Goal: Obtain resource: Download file/media

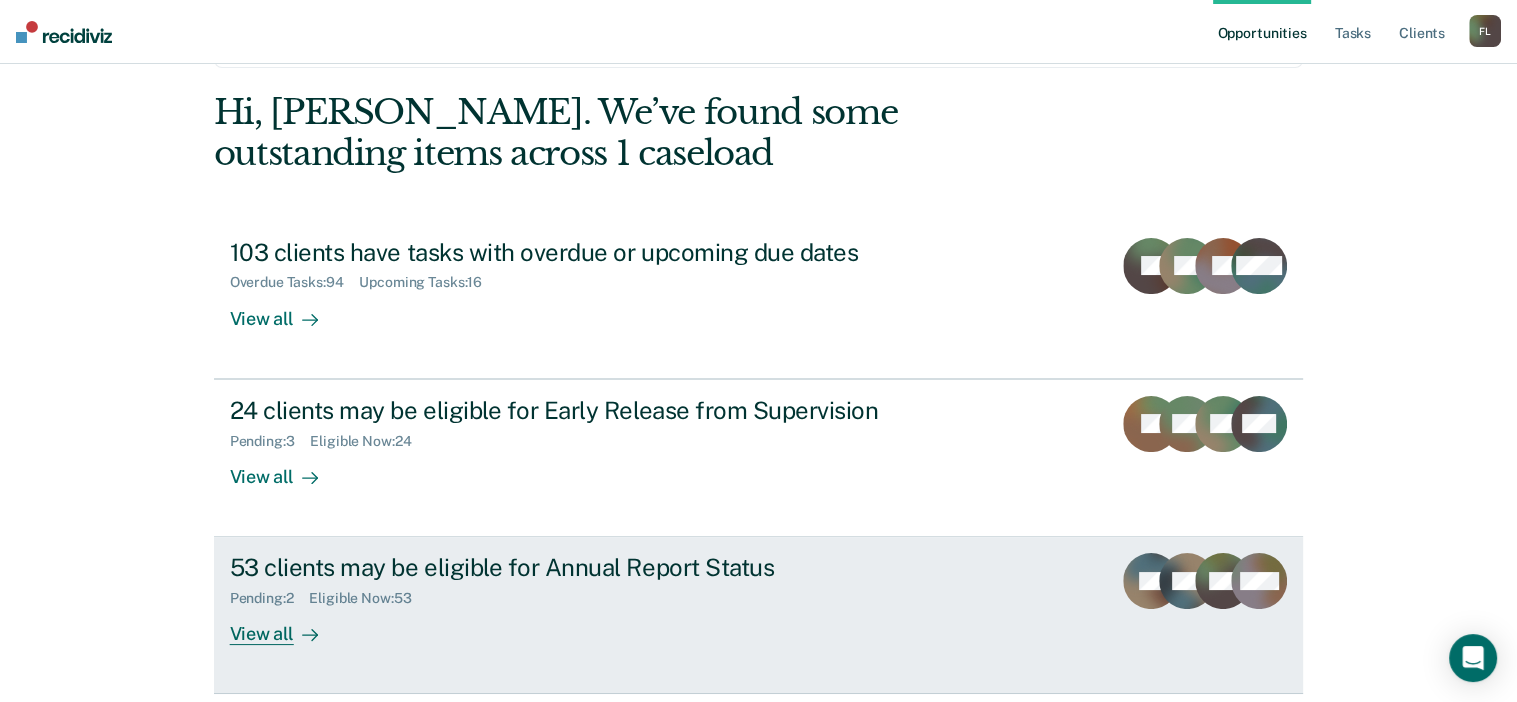
scroll to position [148, 0]
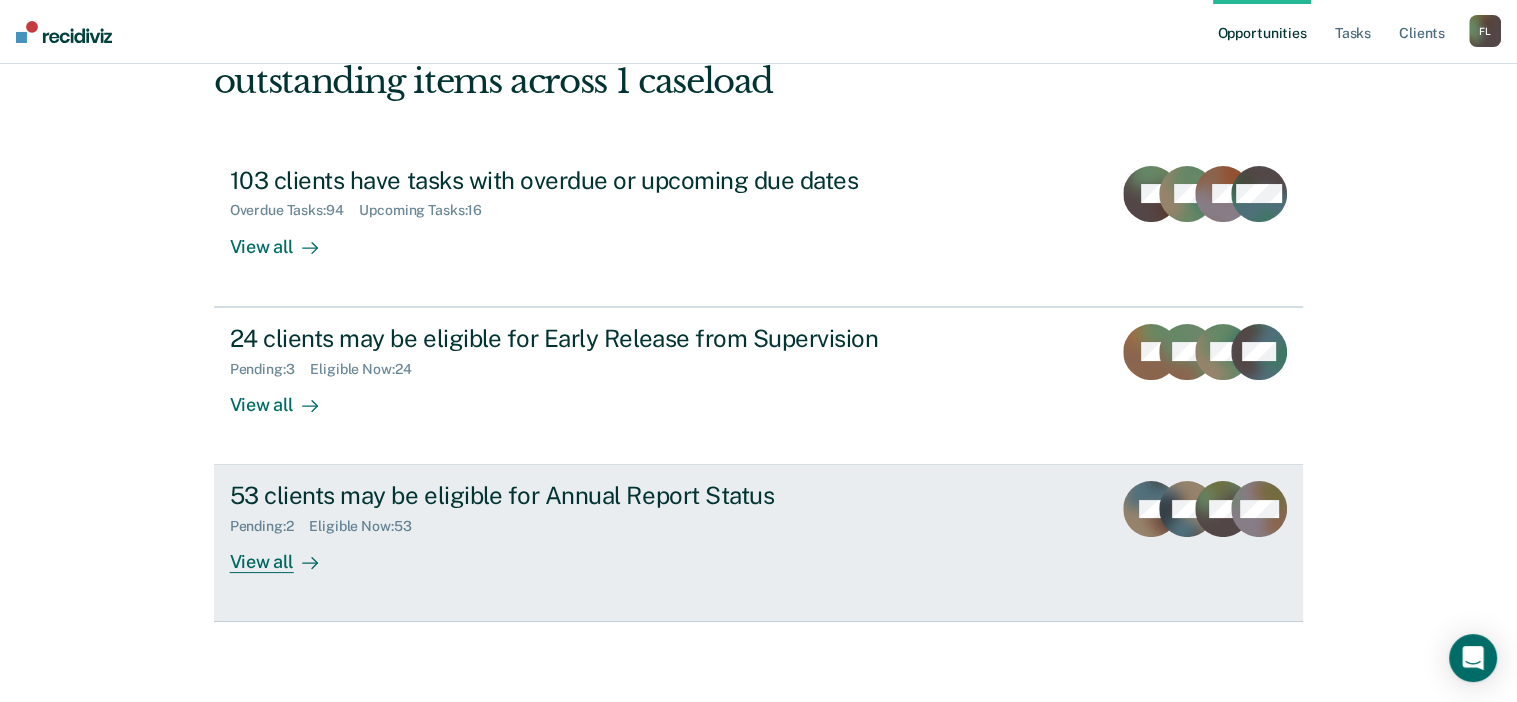
click at [264, 557] on div "View all" at bounding box center [286, 554] width 112 height 39
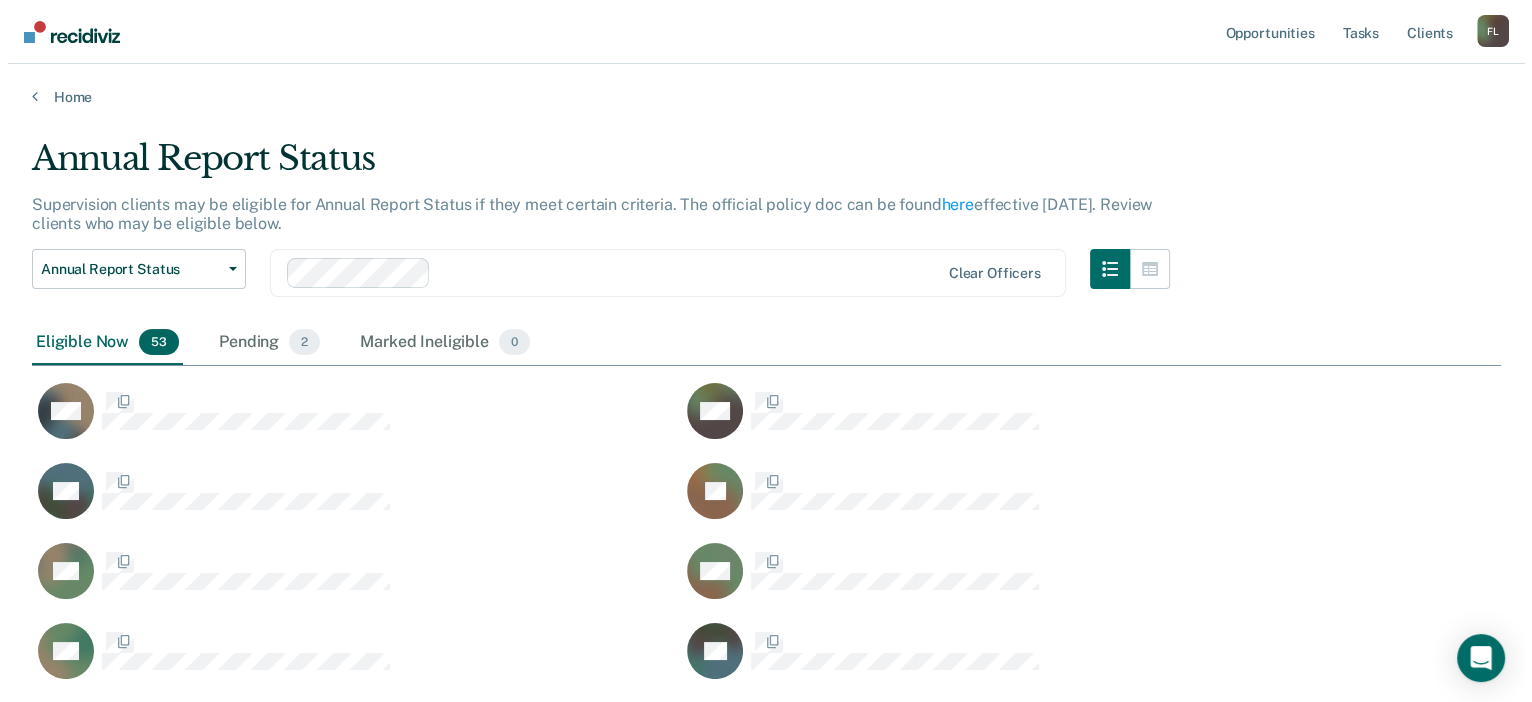
scroll to position [2380, 1453]
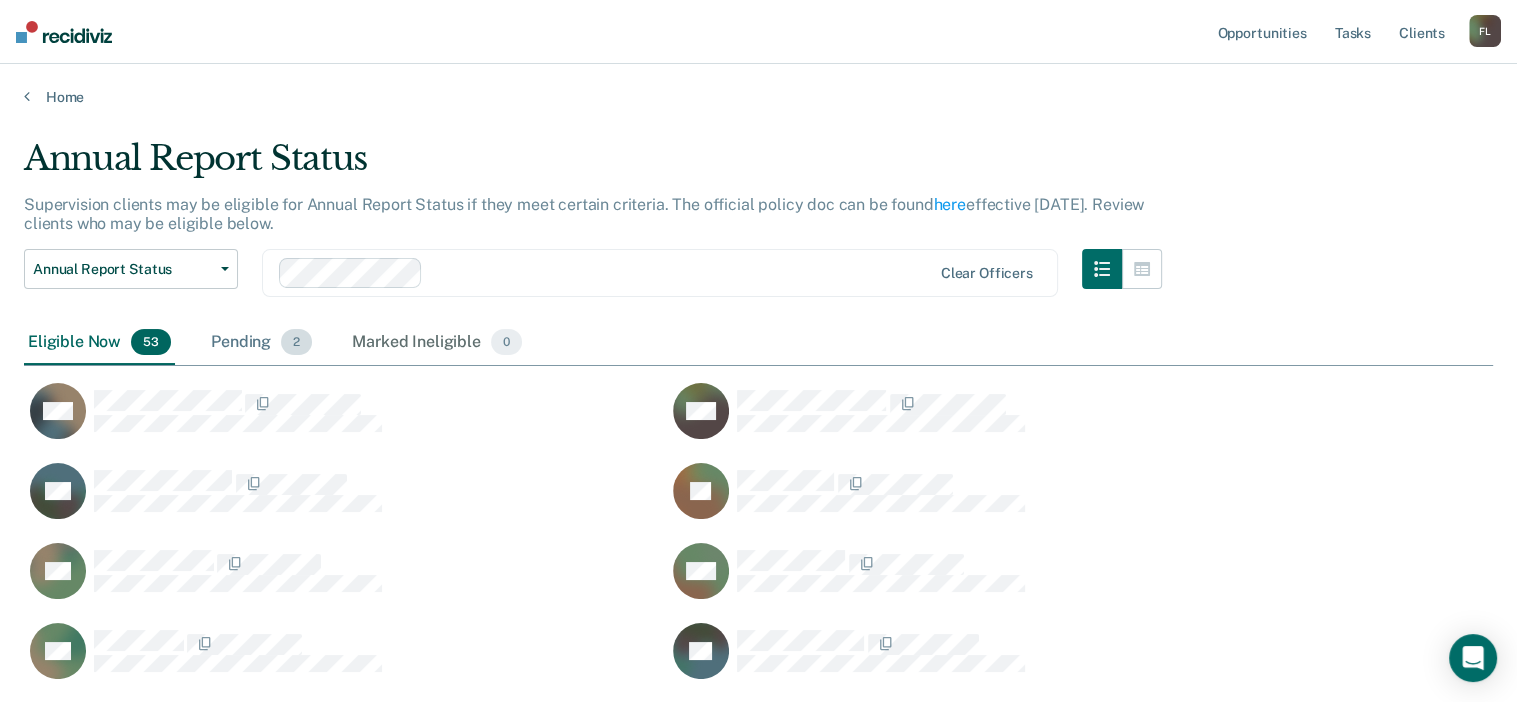
click at [296, 341] on span "2" at bounding box center [296, 342] width 31 height 26
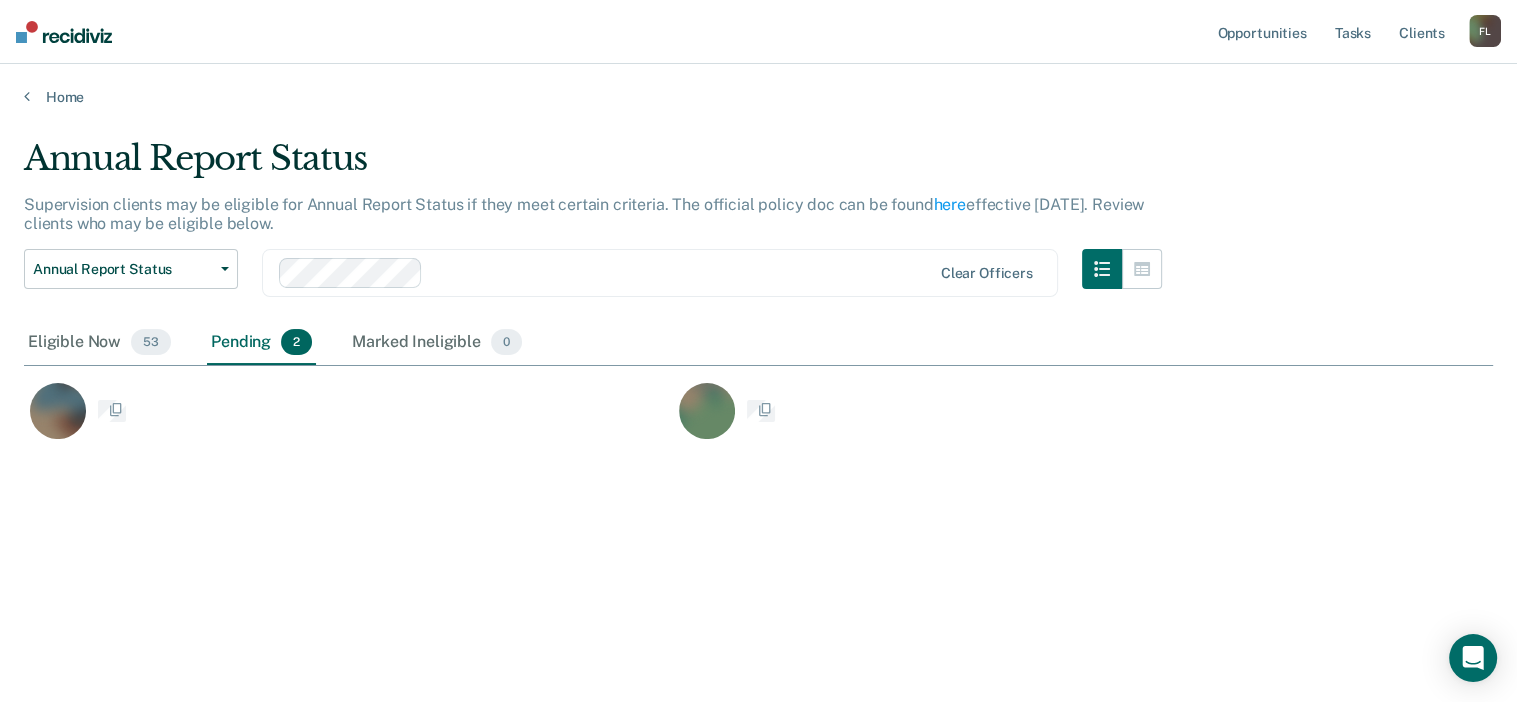
scroll to position [16, 16]
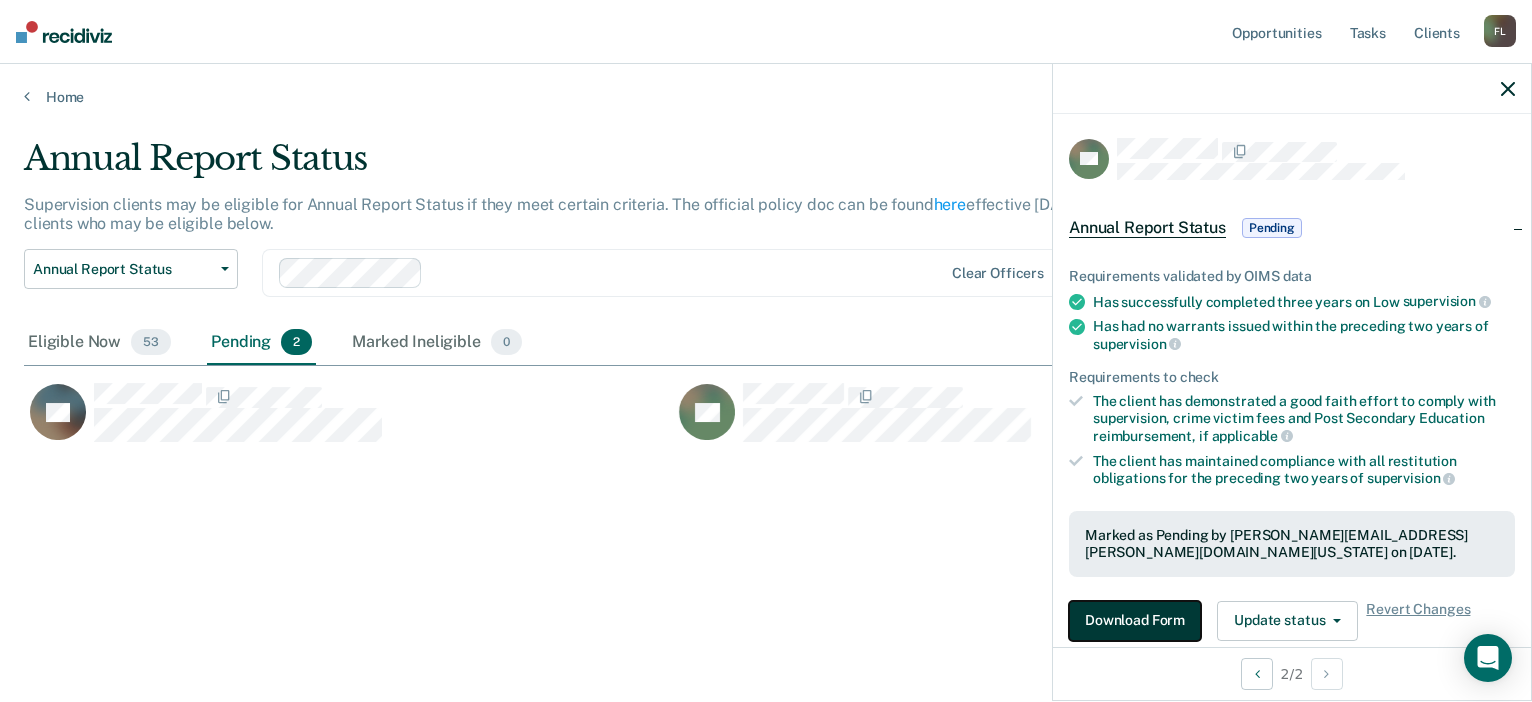
click at [1167, 615] on button "Download Form" at bounding box center [1135, 621] width 132 height 40
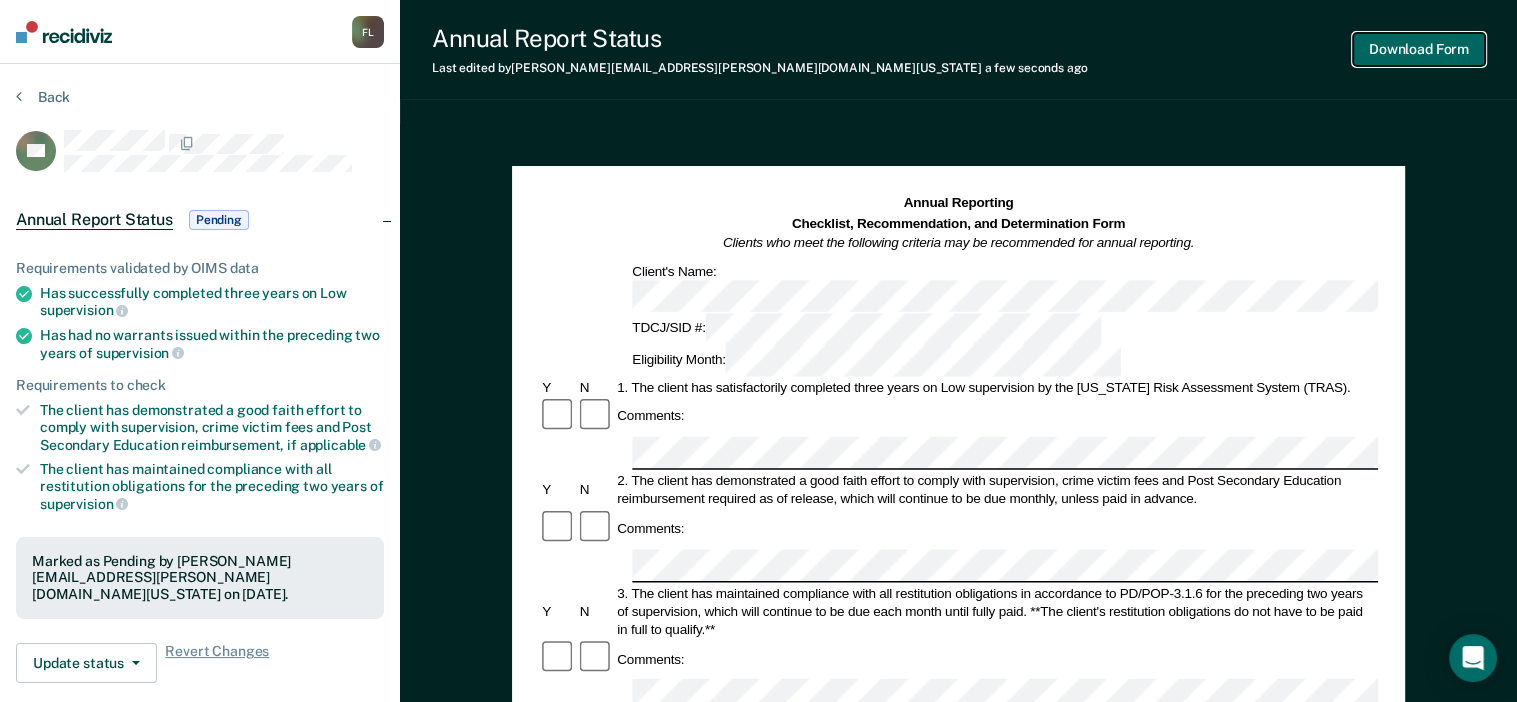
click at [1410, 42] on button "Download Form" at bounding box center [1419, 49] width 132 height 33
